Goal: Transaction & Acquisition: Purchase product/service

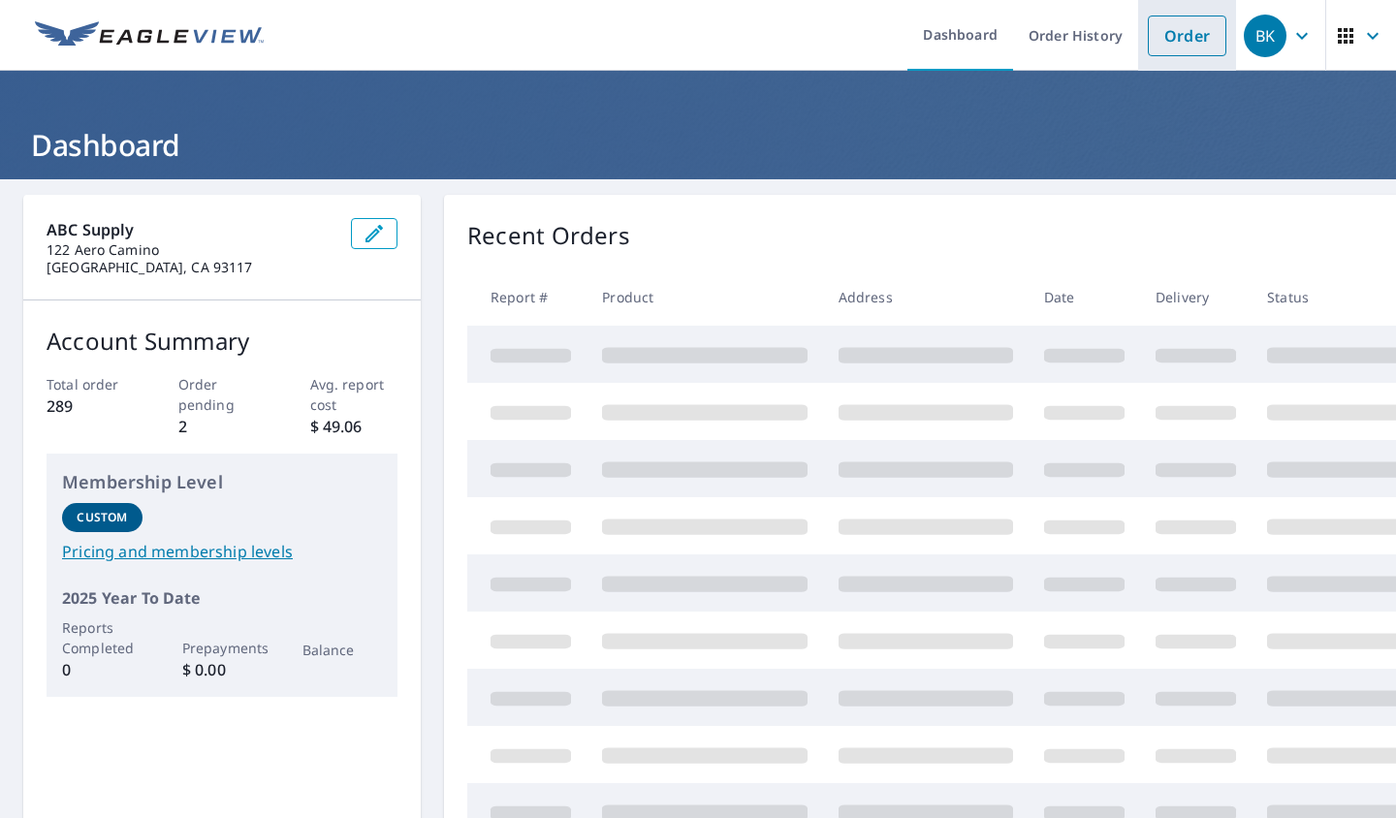
click at [1148, 37] on link "Order" at bounding box center [1187, 36] width 79 height 41
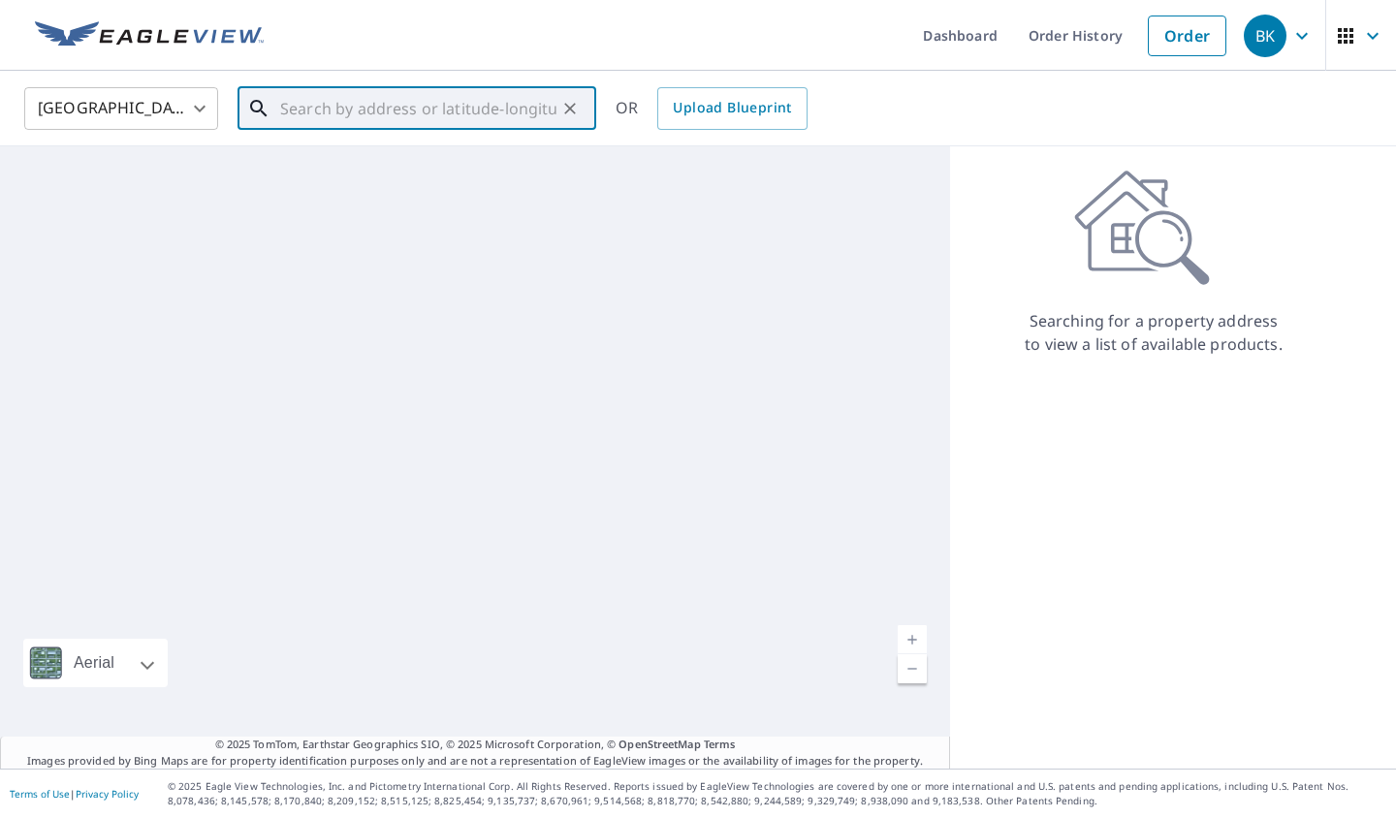
click at [344, 120] on input "text" at bounding box center [418, 108] width 276 height 54
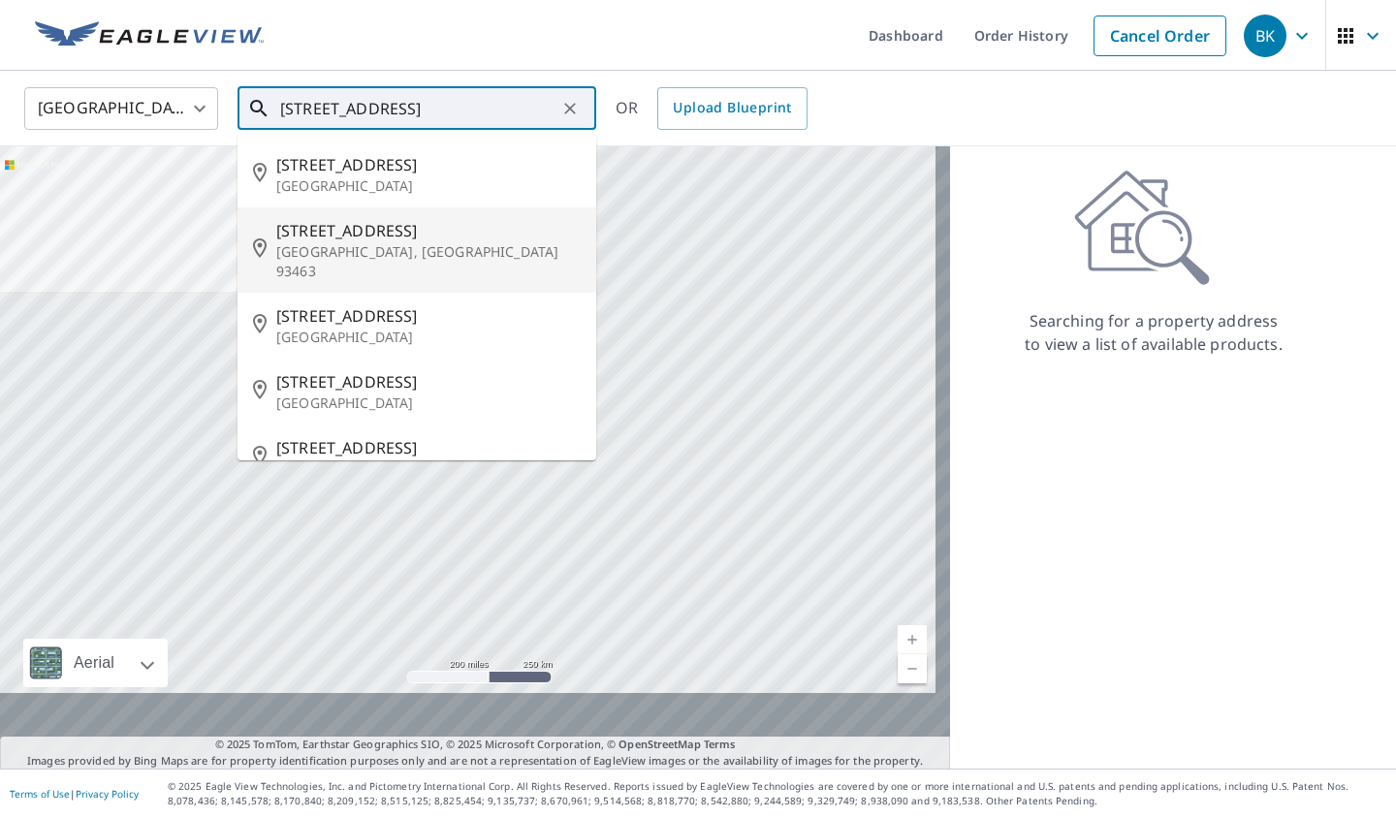
click at [384, 242] on span "[STREET_ADDRESS]" at bounding box center [428, 230] width 304 height 23
type input "[STREET_ADDRESS]"
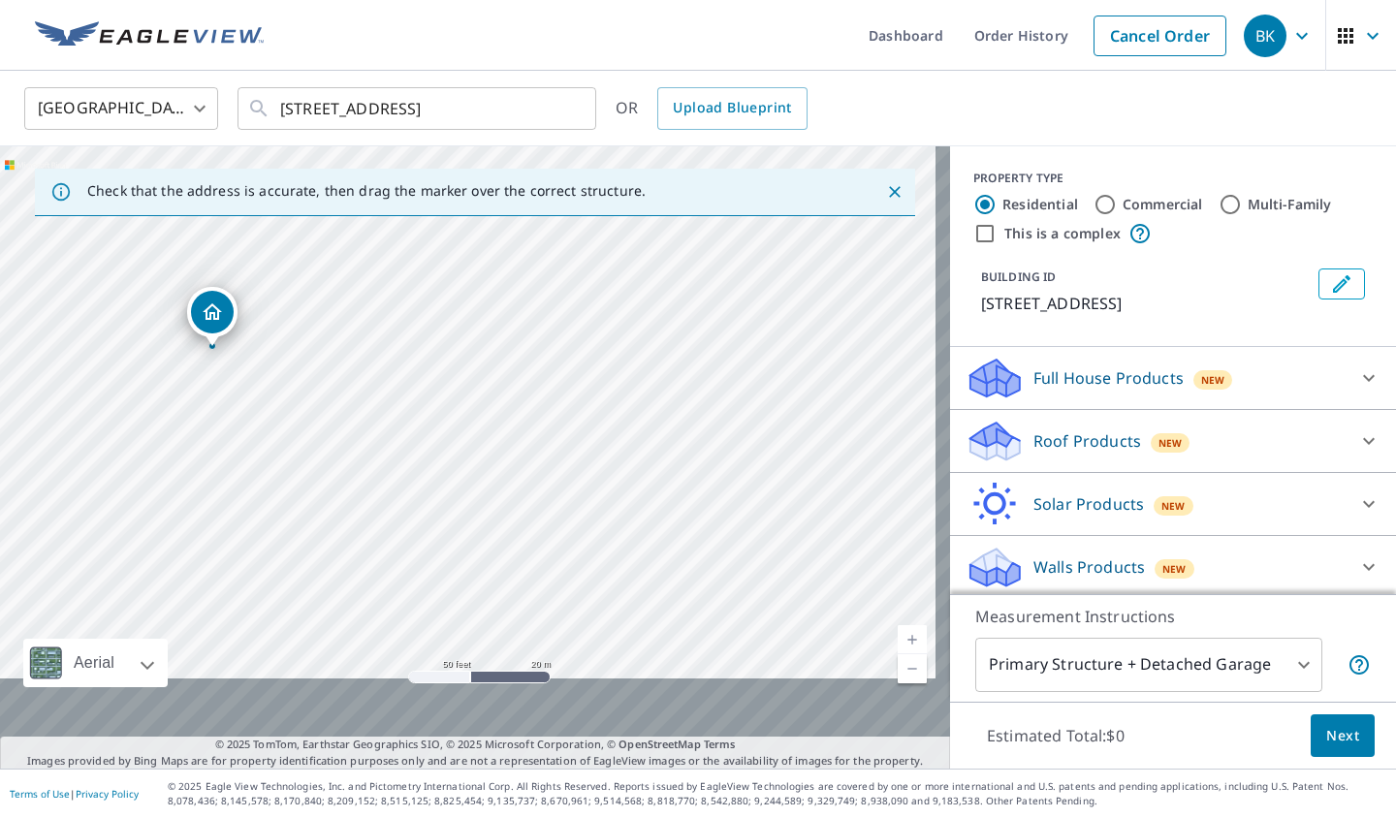
drag, startPoint x: 203, startPoint y: 455, endPoint x: 367, endPoint y: 408, distance: 170.3
click at [367, 408] on div "[STREET_ADDRESS]" at bounding box center [475, 457] width 950 height 623
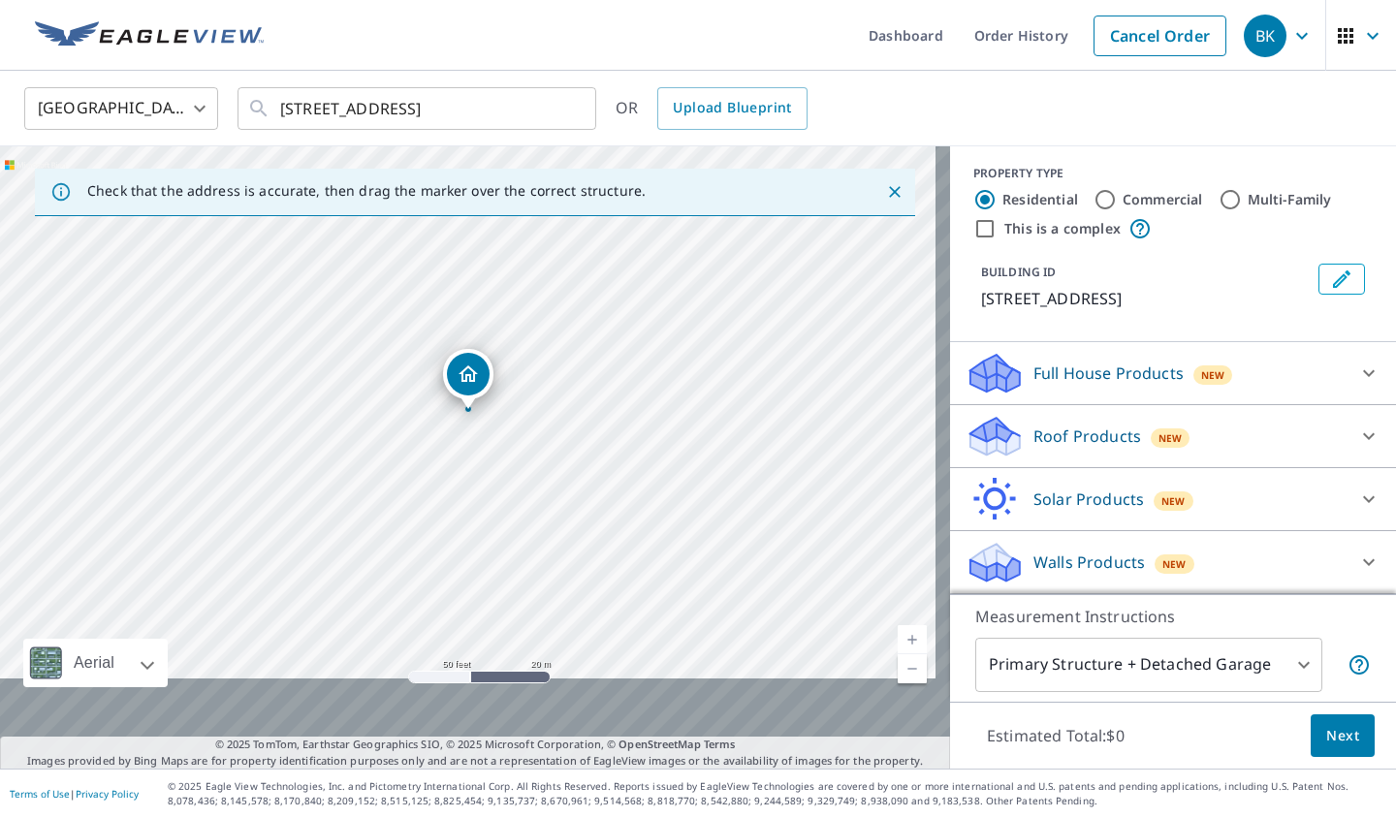
click at [1357, 425] on icon at bounding box center [1368, 436] width 23 height 23
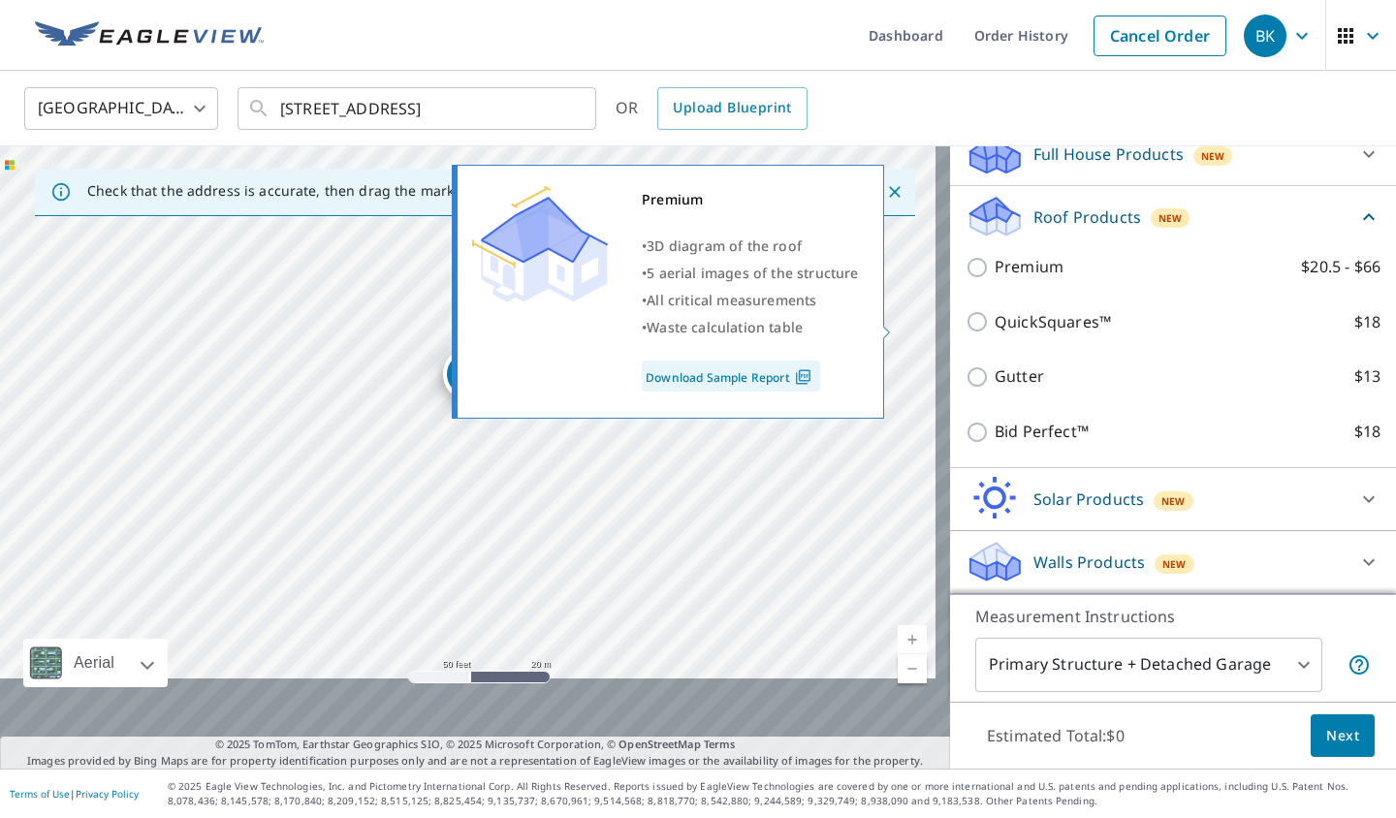
click at [979, 279] on input "Premium $20.5 - $66" at bounding box center [980, 267] width 29 height 23
checkbox input "true"
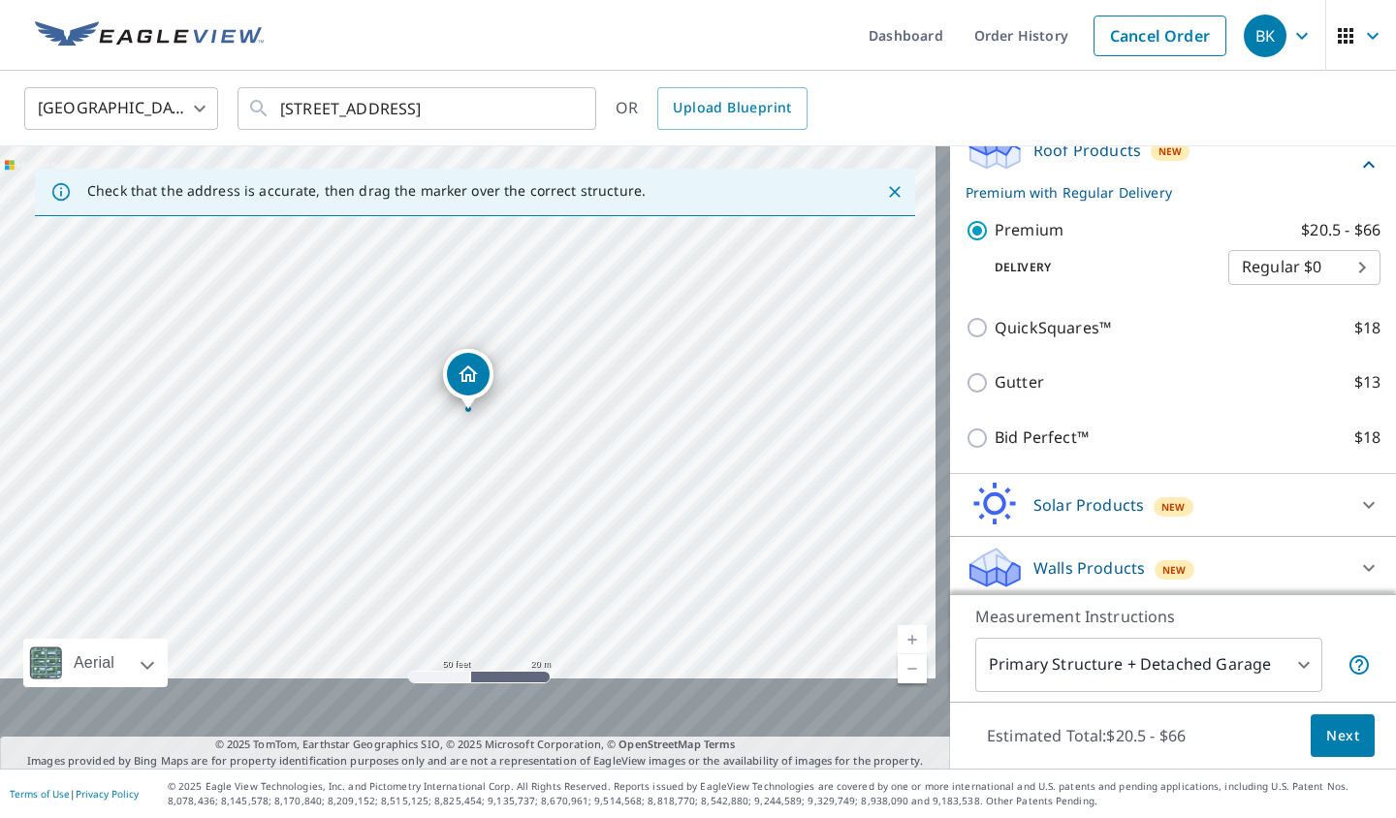
click at [1326, 724] on span "Next" at bounding box center [1342, 736] width 33 height 24
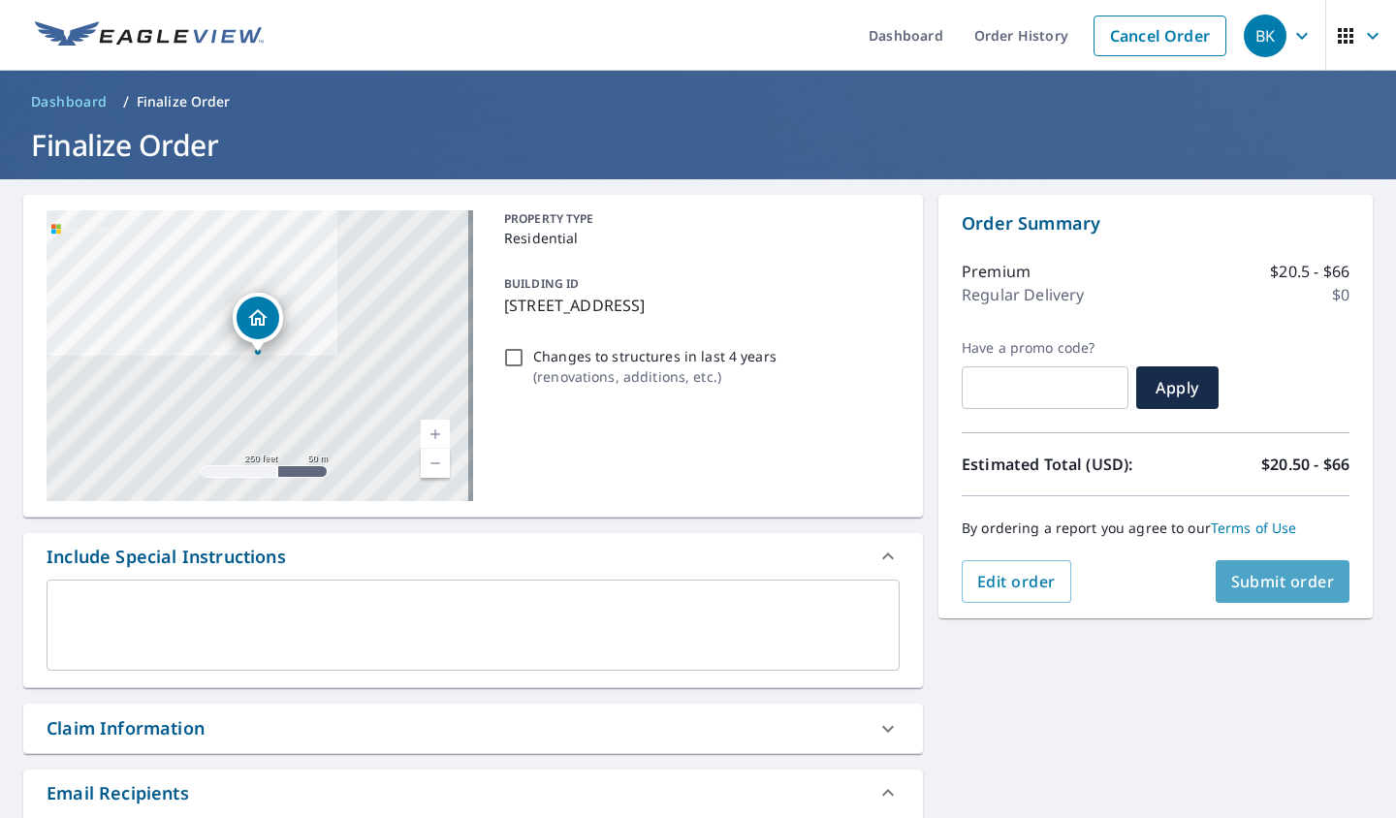
click at [1286, 592] on span "Submit order" at bounding box center [1283, 581] width 104 height 21
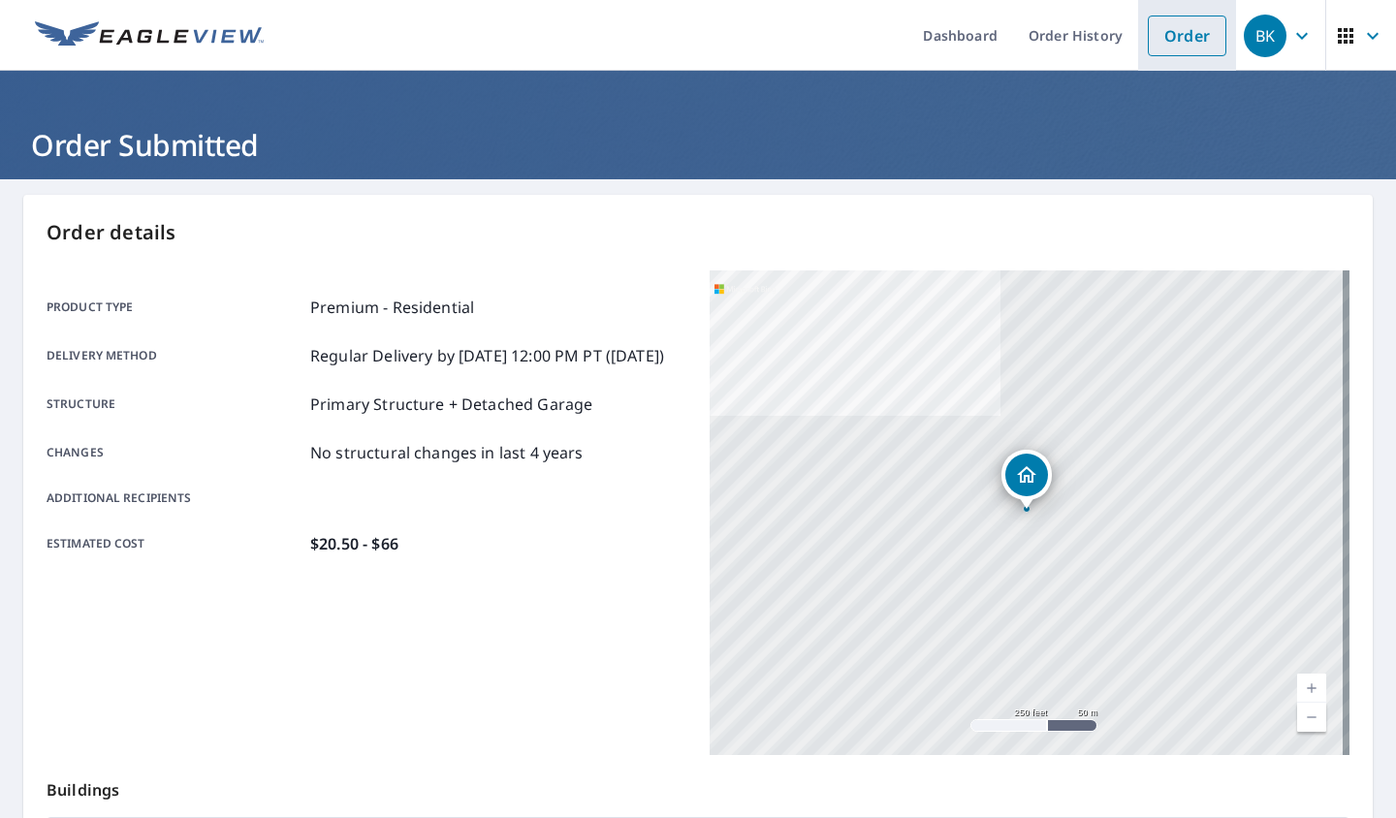
click at [1148, 31] on link "Order" at bounding box center [1187, 36] width 79 height 41
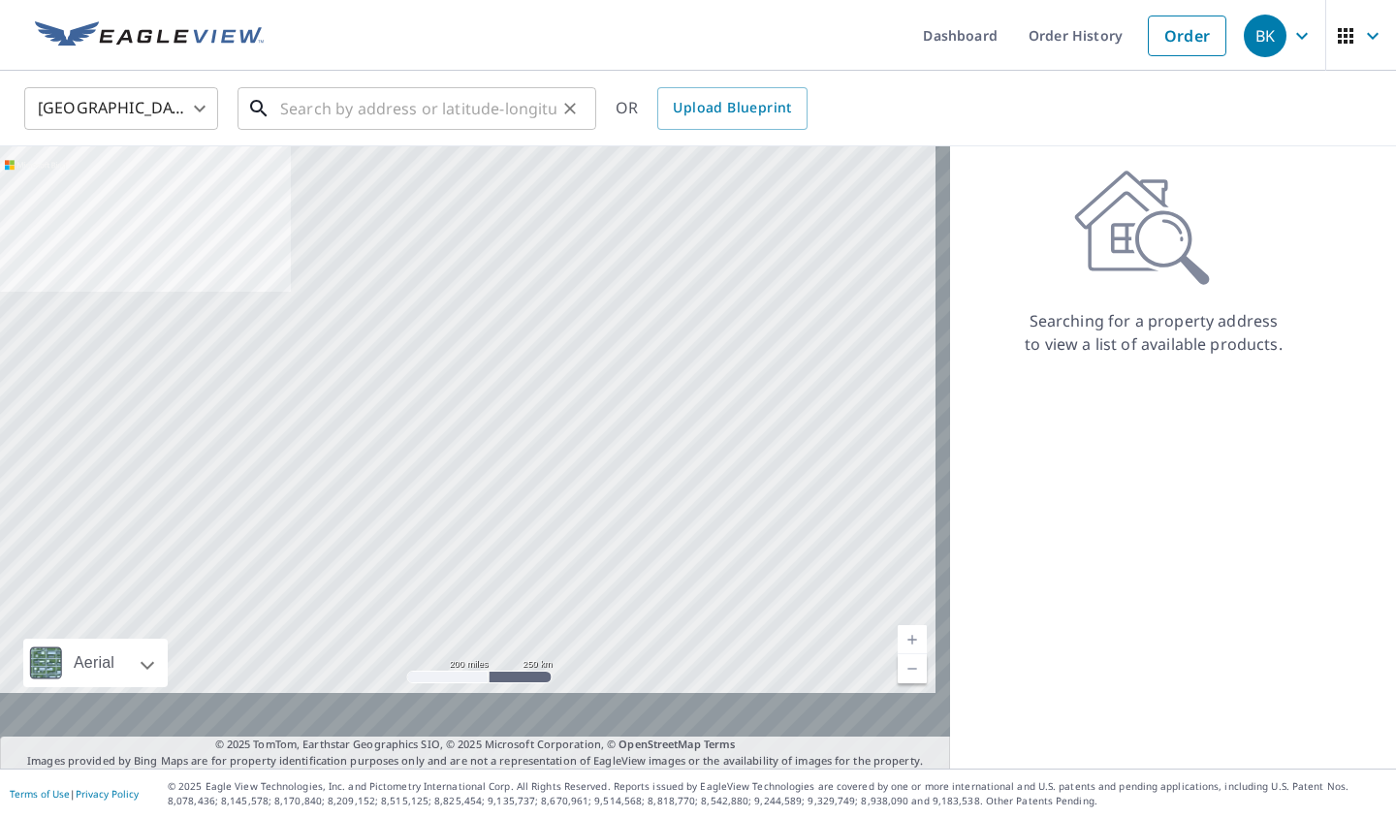
click at [378, 114] on input "text" at bounding box center [418, 108] width 276 height 54
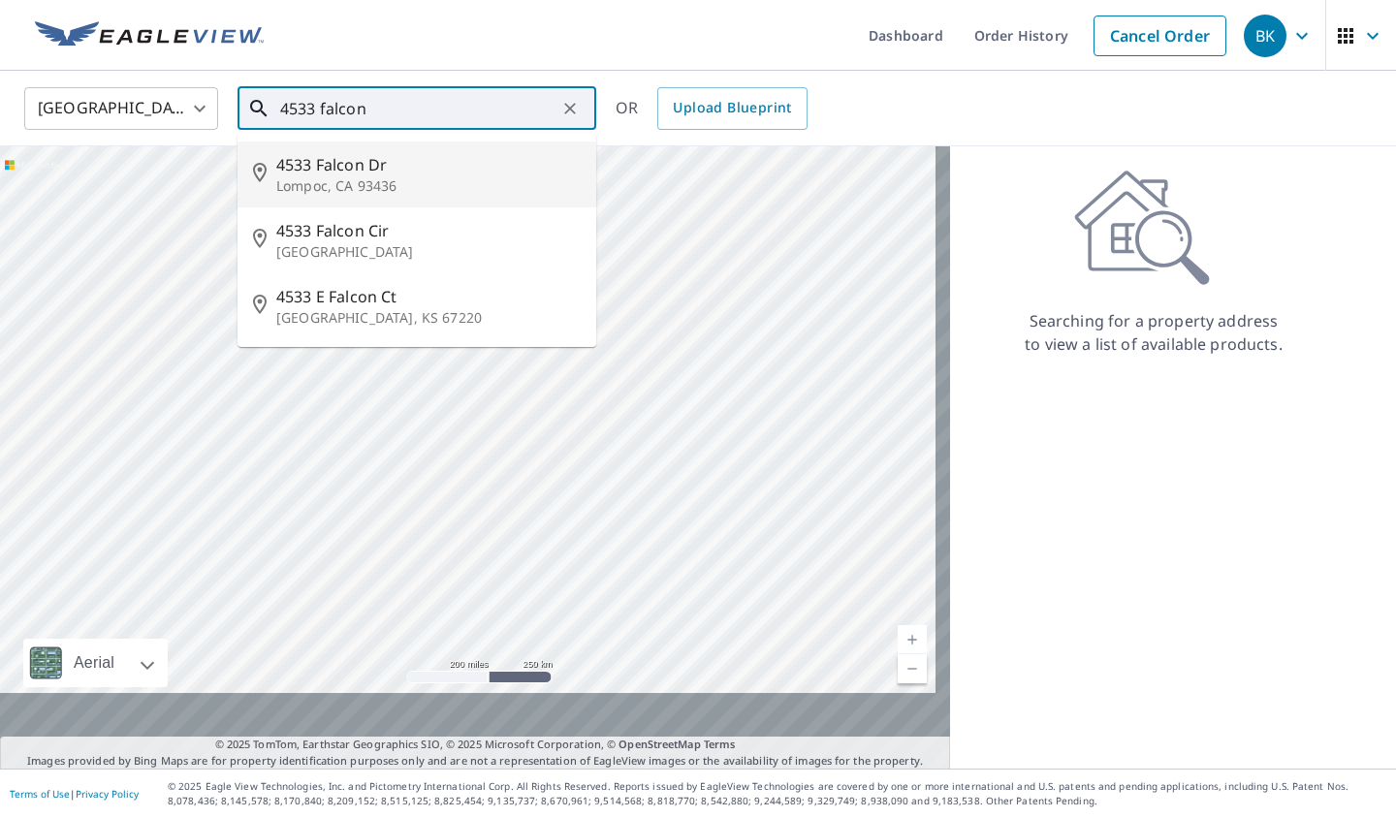
click at [362, 176] on span "4533 Falcon Dr" at bounding box center [428, 164] width 304 height 23
type input "[STREET_ADDRESS][PERSON_NAME]"
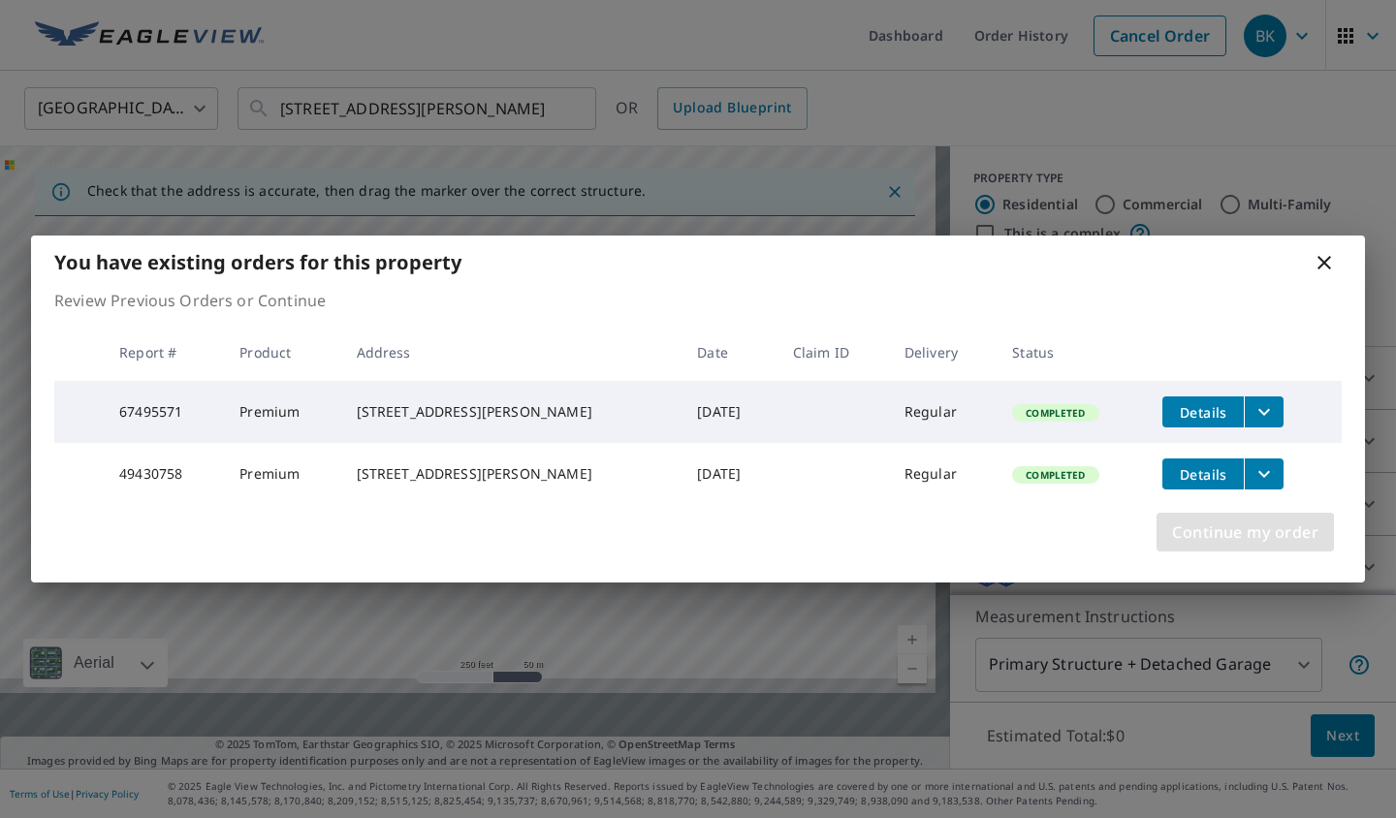
click at [1254, 546] on span "Continue my order" at bounding box center [1245, 532] width 146 height 27
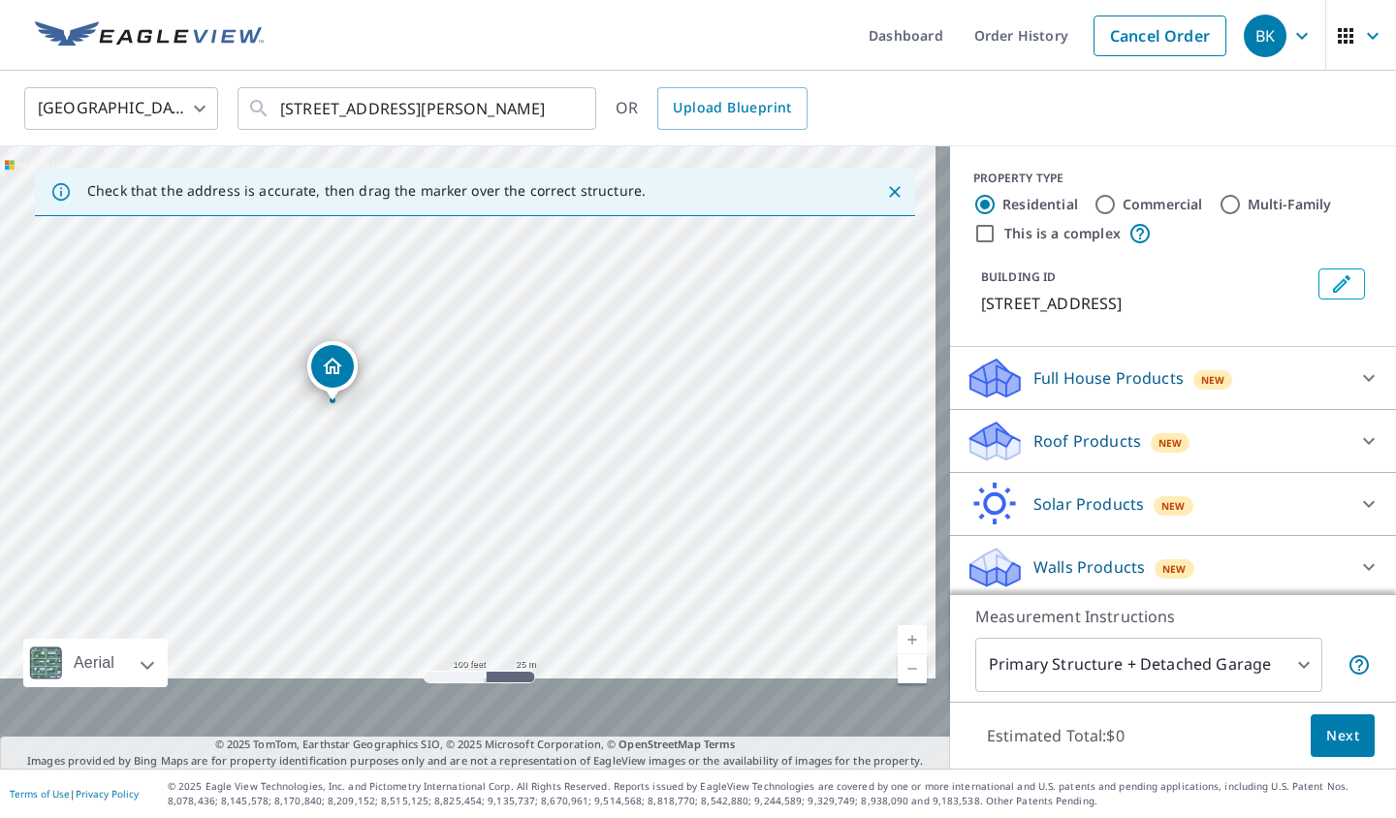
click at [344, 357] on icon "Dropped pin, building 1, Residential property, 4533 Falcon Dr Lompoc, CA 93436" at bounding box center [332, 366] width 23 height 23
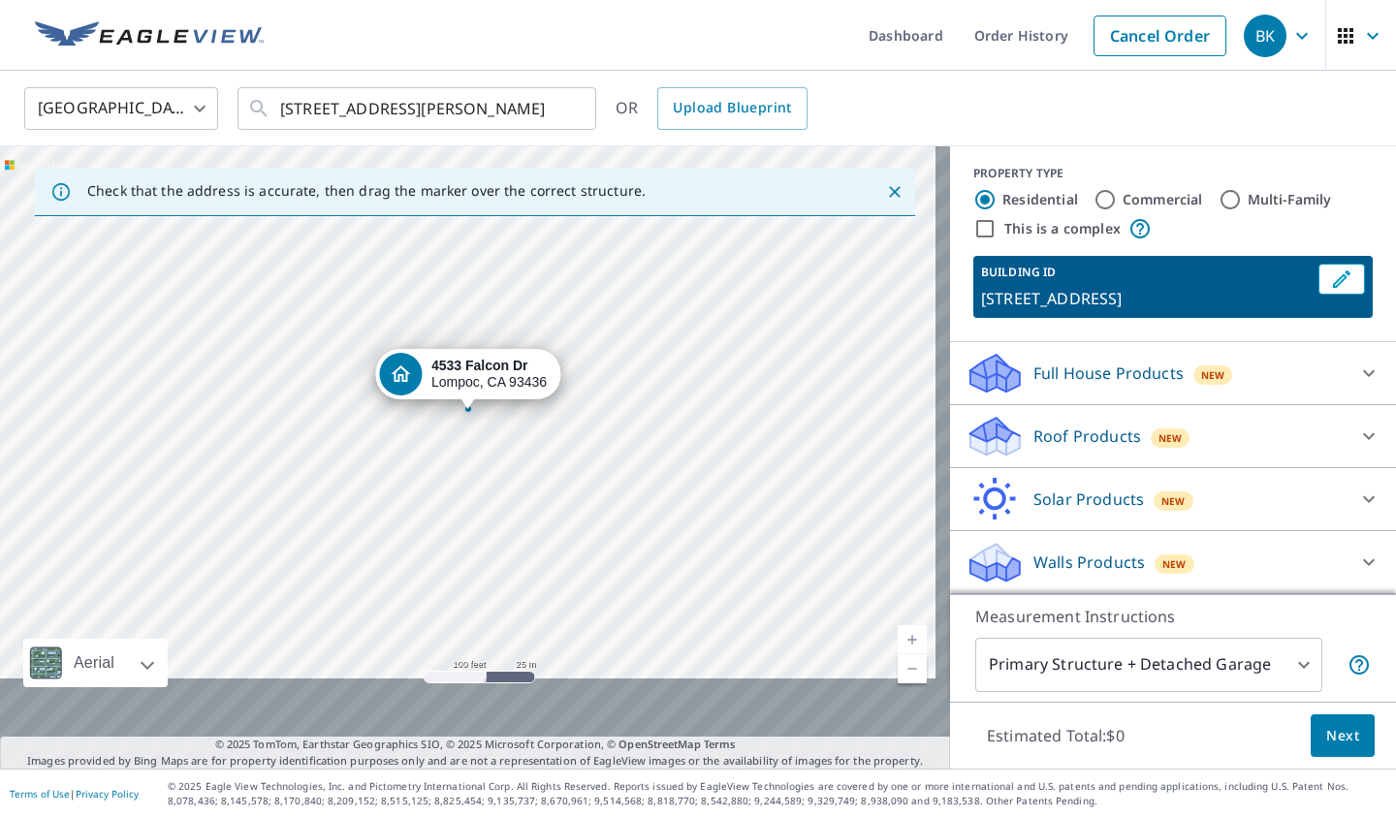
scroll to position [194, 0]
click at [1357, 425] on icon at bounding box center [1368, 436] width 23 height 23
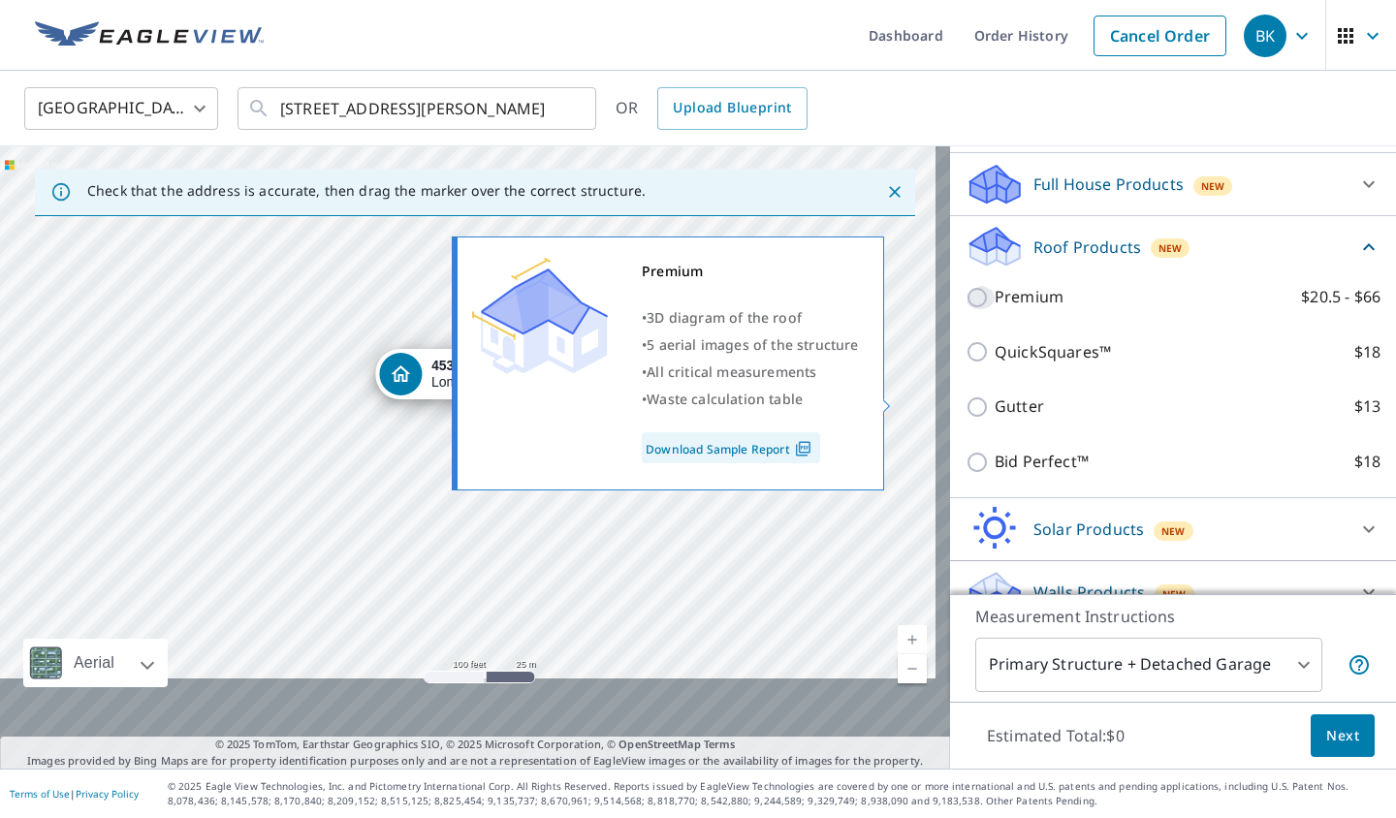
click at [973, 309] on input "Premium $20.5 - $66" at bounding box center [980, 297] width 29 height 23
checkbox input "true"
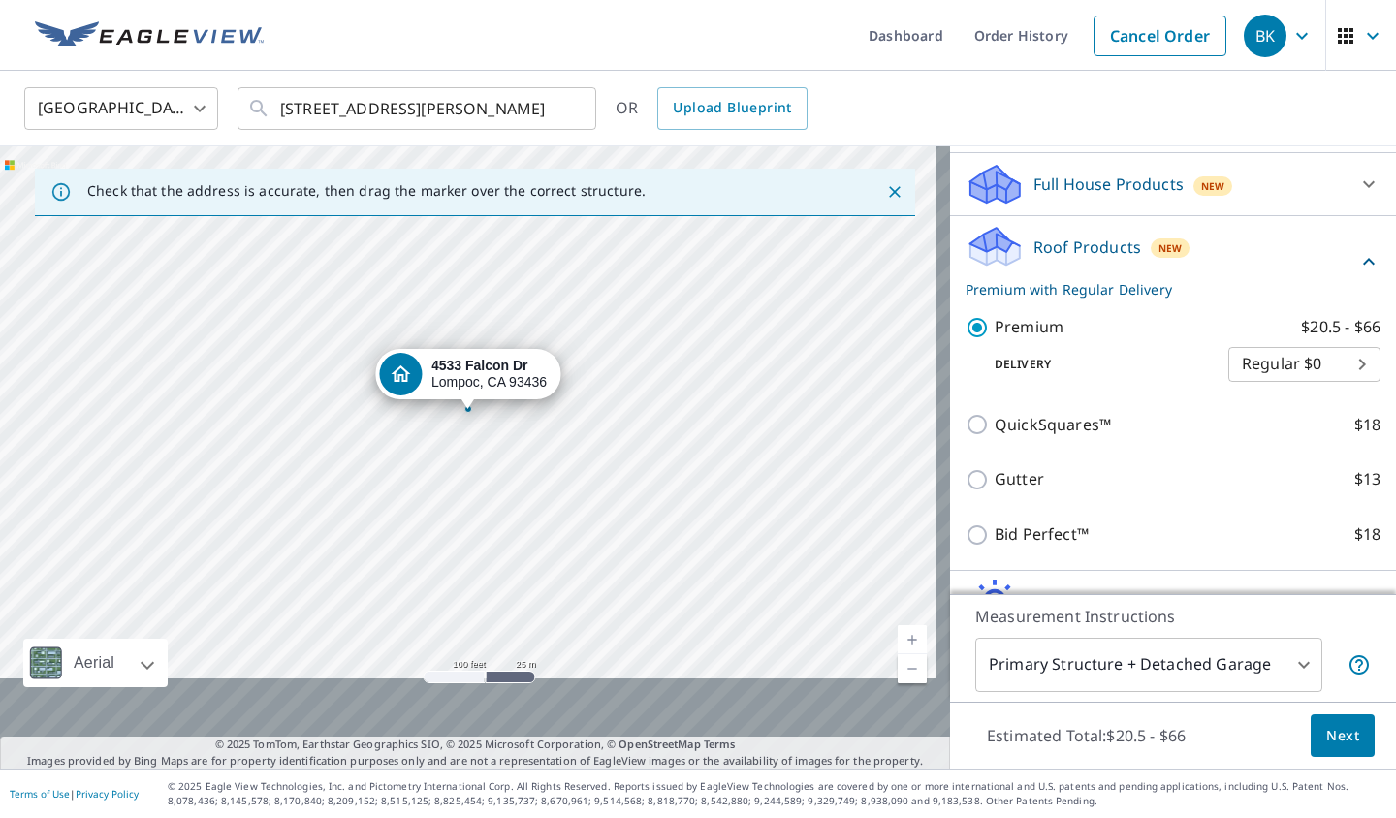
click at [1333, 724] on span "Next" at bounding box center [1342, 736] width 33 height 24
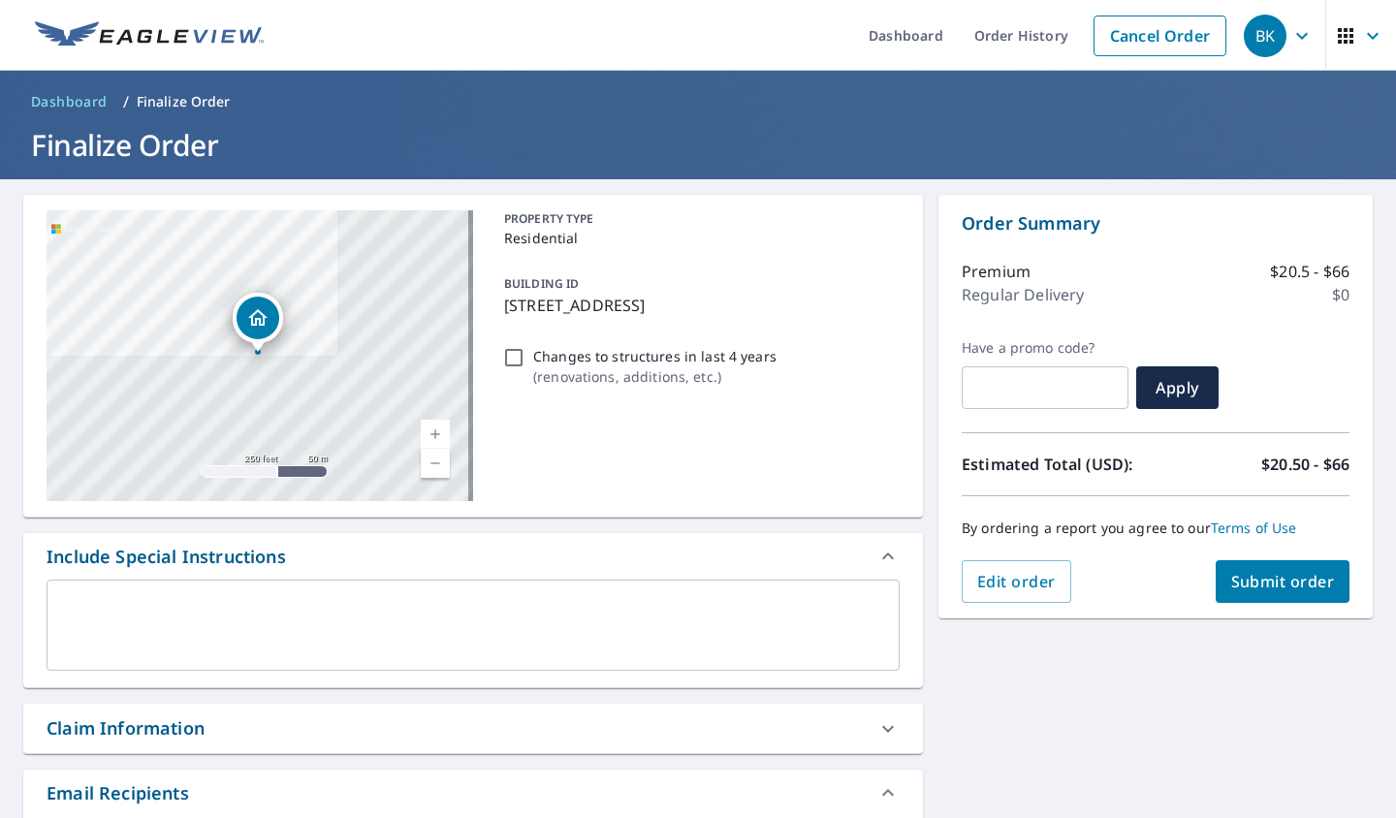
click at [1296, 592] on span "Submit order" at bounding box center [1283, 581] width 104 height 21
